Goal: Transaction & Acquisition: Purchase product/service

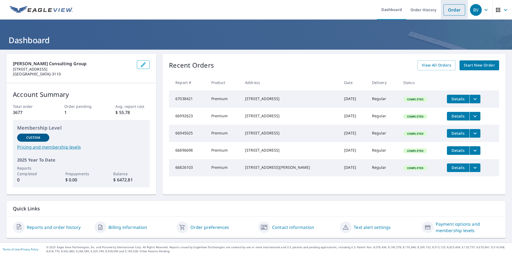
click at [450, 12] on link "Order" at bounding box center [455, 9] width 22 height 11
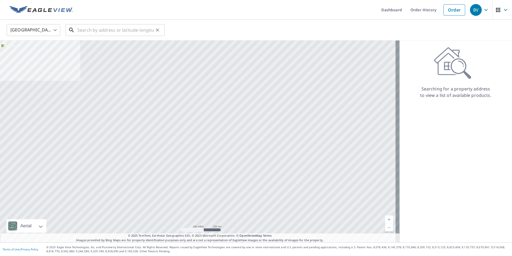
click at [135, 32] on input "text" at bounding box center [115, 30] width 76 height 15
paste input "[STREET_ADDRESS]"
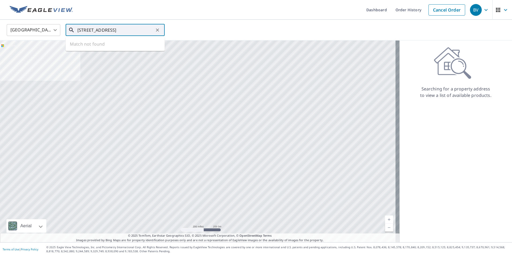
scroll to position [0, 20]
click at [121, 46] on span "[STREET_ADDRESS]" at bounding box center [118, 45] width 84 height 6
type input "[STREET_ADDRESS]"
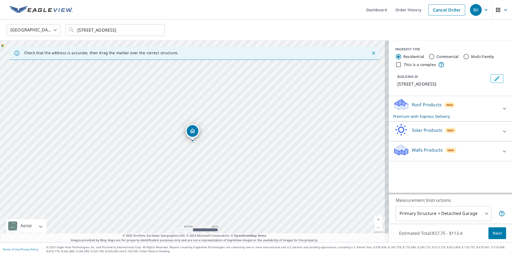
click at [503, 115] on div at bounding box center [504, 108] width 13 height 13
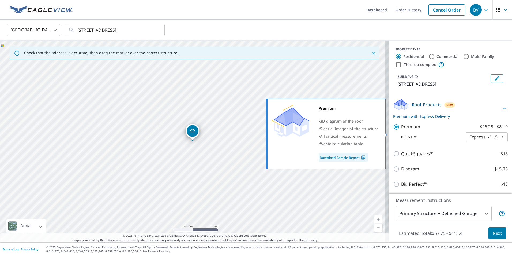
click at [496, 143] on body "BV BV Dashboard Order History Cancel Order BV [GEOGRAPHIC_DATA] [GEOGRAPHIC_DAT…" at bounding box center [256, 128] width 512 height 256
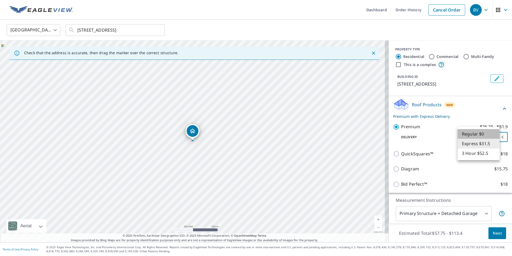
click at [495, 137] on li "Regular $0" at bounding box center [479, 134] width 42 height 10
type input "8"
click at [463, 32] on div "United States [GEOGRAPHIC_DATA] ​ [STREET_ADDRESS] ​" at bounding box center [254, 30] width 503 height 13
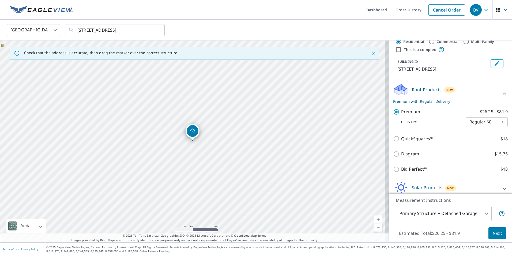
scroll to position [46, 0]
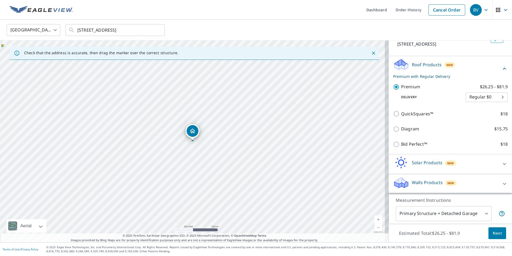
click at [494, 232] on span "Next" at bounding box center [497, 233] width 9 height 7
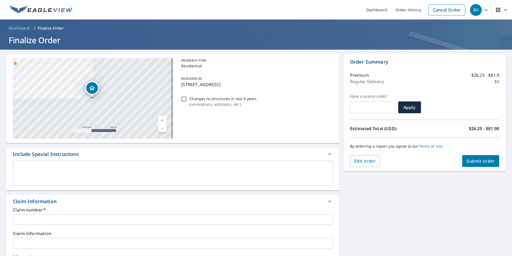
click at [183, 98] on input "Changes to structures in last 4 years ( renovations, additions, etc. )" at bounding box center [184, 99] width 6 height 6
checkbox input "true"
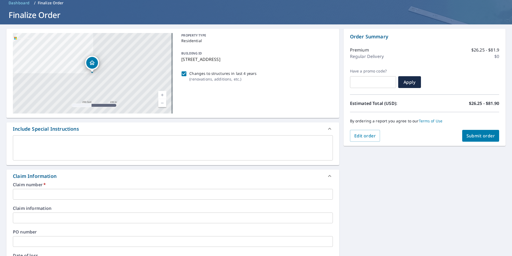
scroll to position [80, 0]
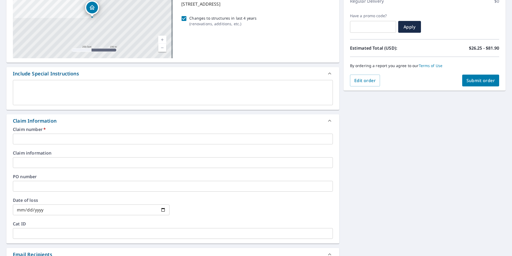
click at [66, 139] on input "text" at bounding box center [173, 138] width 320 height 11
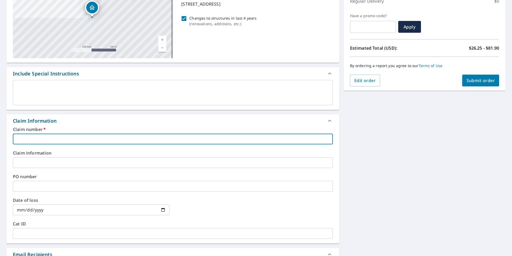
paste input "100314396"
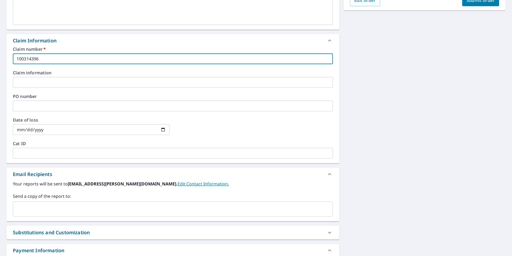
scroll to position [161, 0]
type input "100314396"
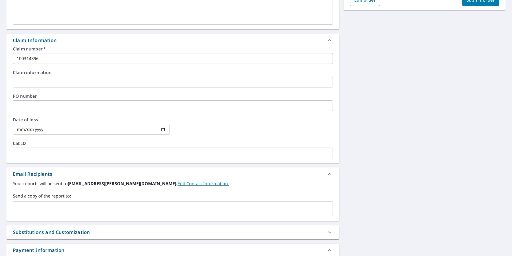
click at [93, 207] on input "text" at bounding box center [168, 208] width 307 height 10
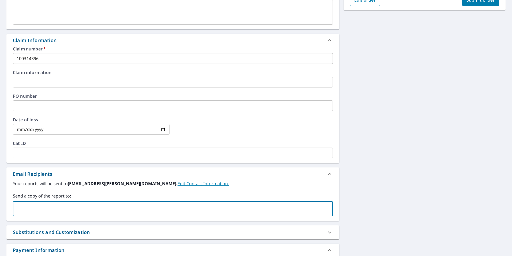
paste input "[EMAIL_ADDRESS][PERSON_NAME][DOMAIN_NAME]"
type input "[EMAIL_ADDRESS][PERSON_NAME][DOMAIN_NAME]"
click at [367, 183] on div "[STREET_ADDRESS] Aerial Road A standard road map Aerial A detailed look from ab…" at bounding box center [256, 93] width 512 height 408
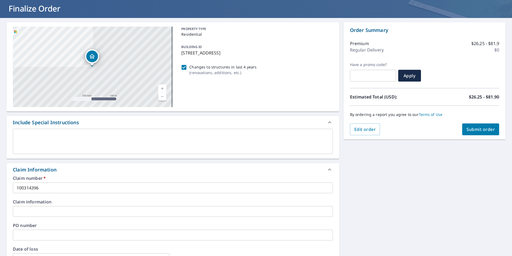
scroll to position [0, 0]
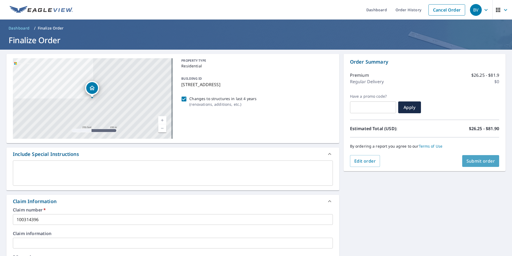
click at [471, 163] on span "Submit order" at bounding box center [481, 161] width 29 height 6
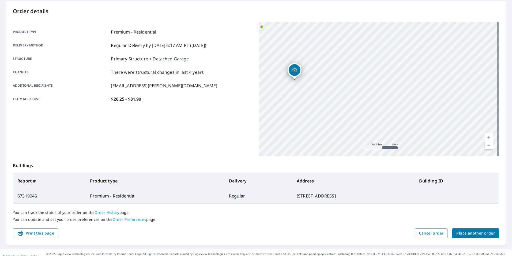
scroll to position [60, 0]
